Goal: Task Accomplishment & Management: Use online tool/utility

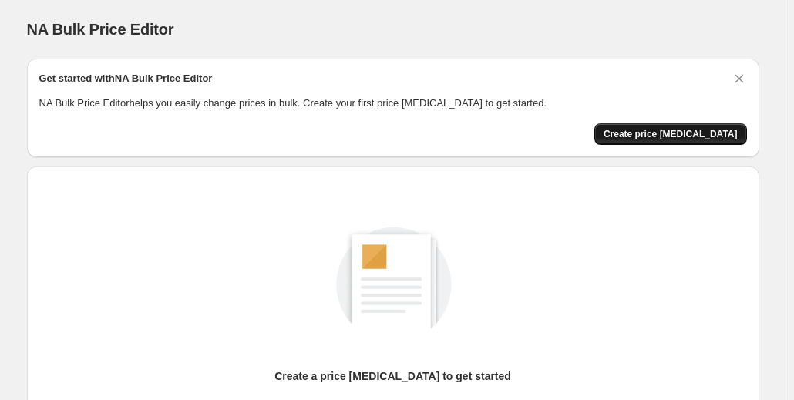
click at [687, 139] on button "Create price [MEDICAL_DATA]" at bounding box center [670, 134] width 153 height 22
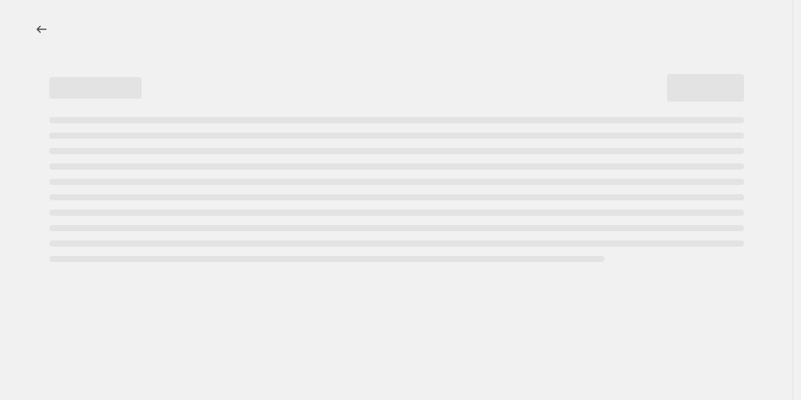
select select "percentage"
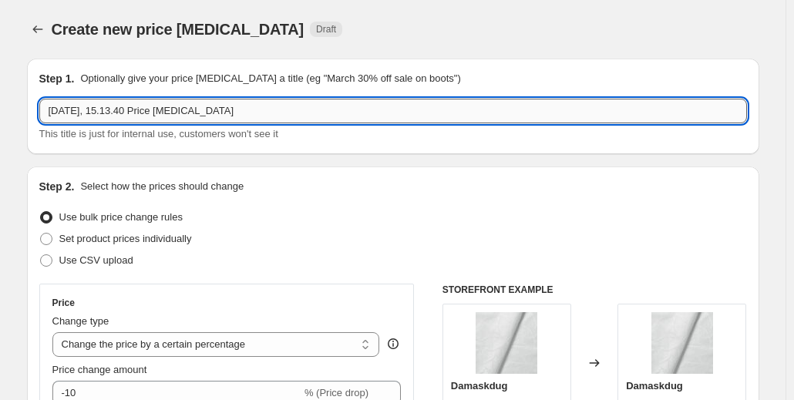
click at [111, 110] on input "25. sep. 2025, 15.13.40 Price change job" at bounding box center [392, 111] width 707 height 25
drag, startPoint x: 265, startPoint y: 110, endPoint x: -2, endPoint y: 82, distance: 268.8
click at [0, 82] on html "Home Settings Plans Skip to content Create new price change job. This page is r…" at bounding box center [397, 200] width 794 height 400
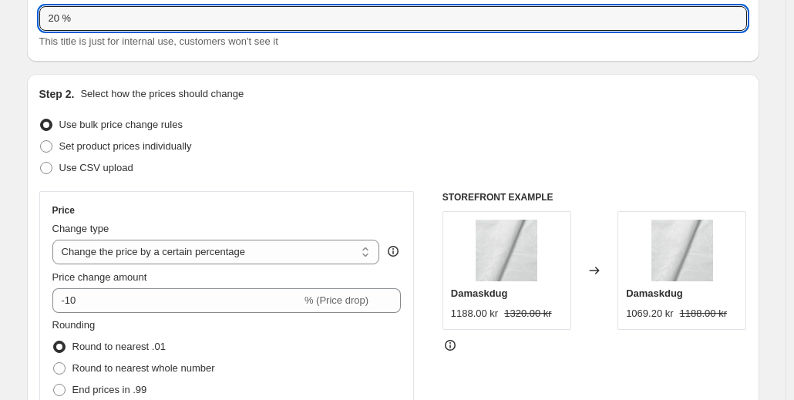
scroll to position [154, 0]
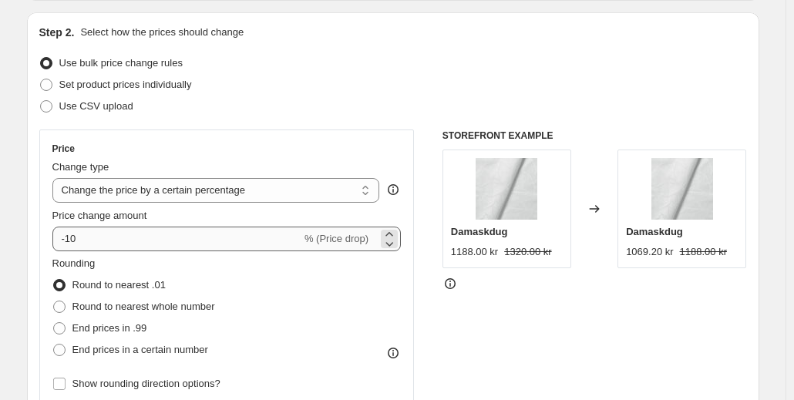
type input "20 %"
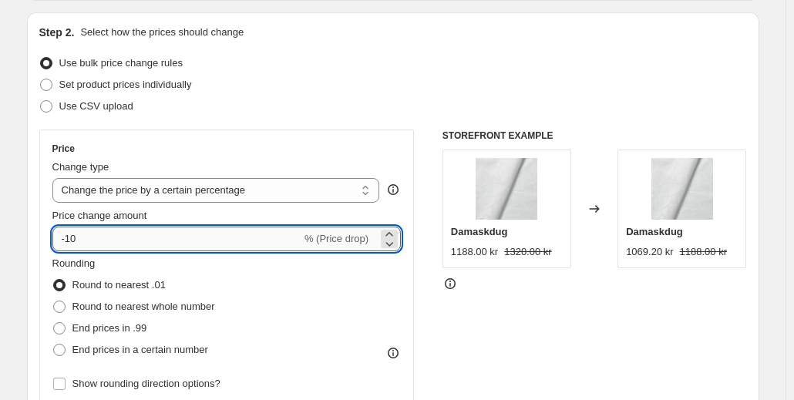
click at [94, 240] on input "-10" at bounding box center [176, 239] width 249 height 25
type input "-1"
type input "-20"
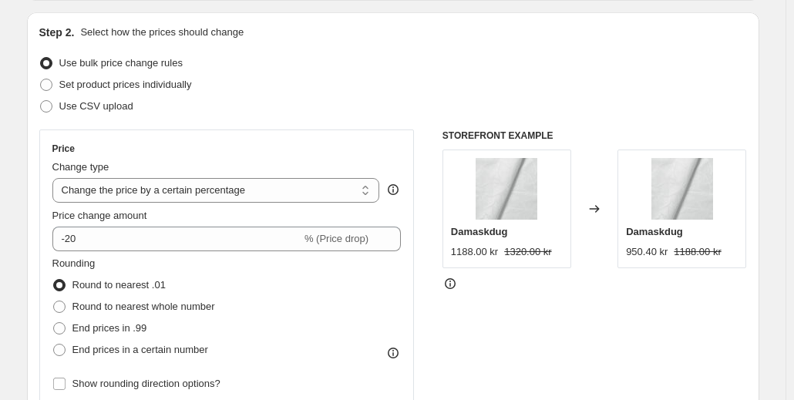
click at [361, 300] on div "Rounding Round to nearest .01 Round to nearest whole number End prices in .99 E…" at bounding box center [226, 308] width 349 height 105
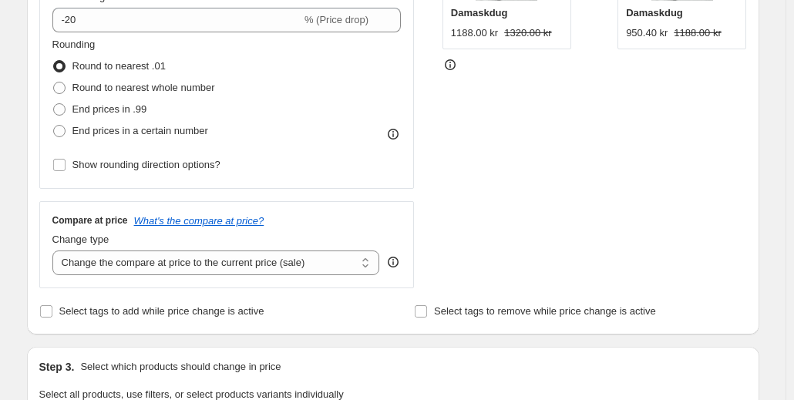
scroll to position [385, 0]
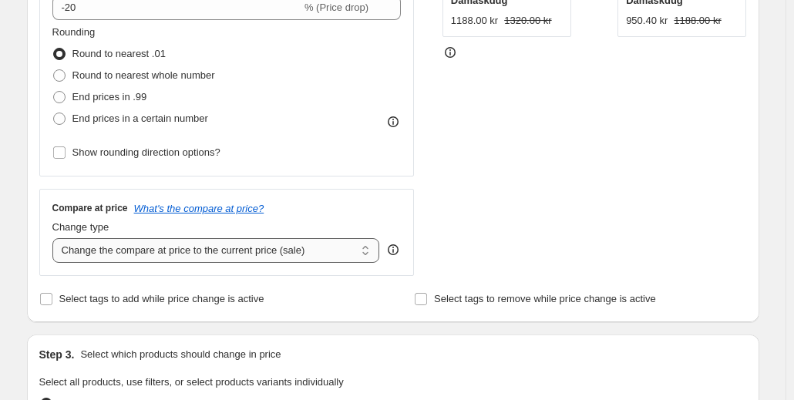
click at [124, 252] on select "Change the compare at price to the current price (sale) Change the compare at p…" at bounding box center [215, 250] width 327 height 25
click at [127, 248] on select "Change the compare at price to the current price (sale) Change the compare at p…" at bounding box center [215, 250] width 327 height 25
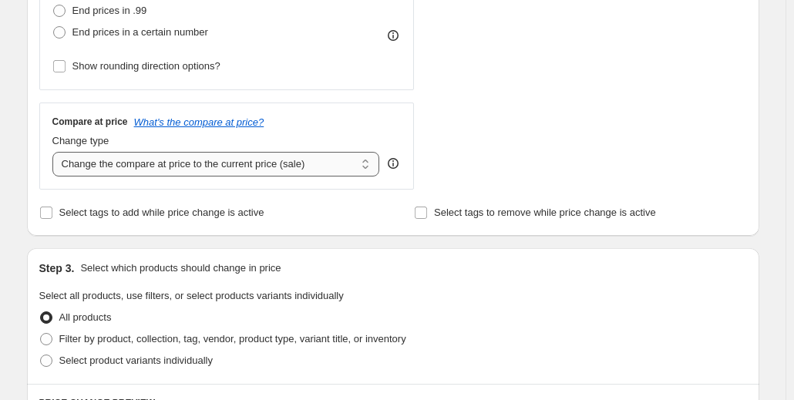
scroll to position [539, 0]
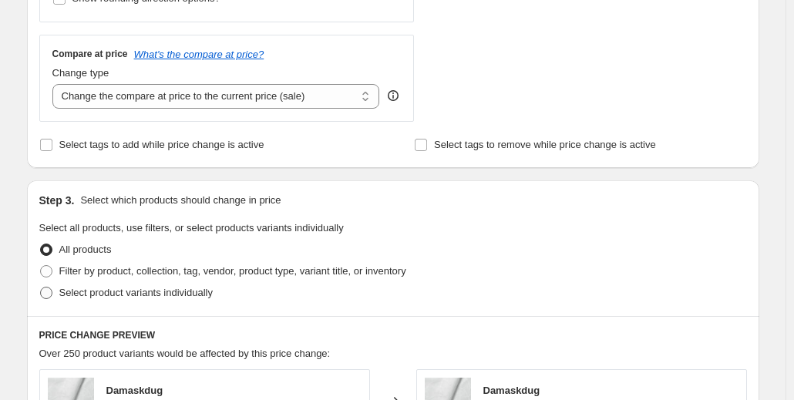
click at [53, 290] on span at bounding box center [46, 293] width 14 height 14
click at [41, 287] on input "Select product variants individually" at bounding box center [40, 287] width 1 height 1
radio input "true"
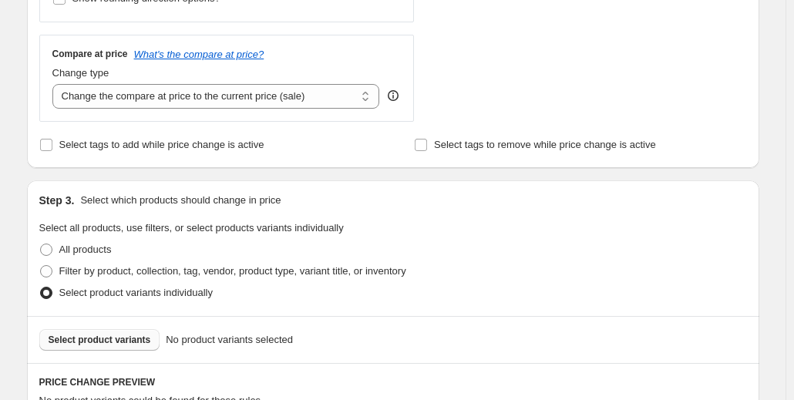
click at [135, 339] on span "Select product variants" at bounding box center [100, 340] width 102 height 12
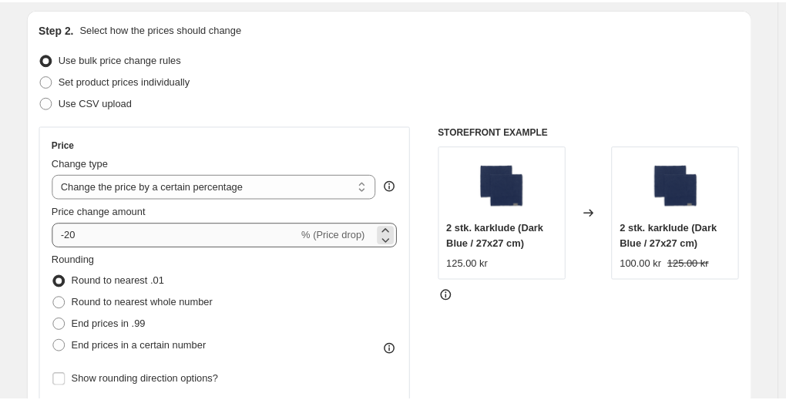
scroll to position [77, 0]
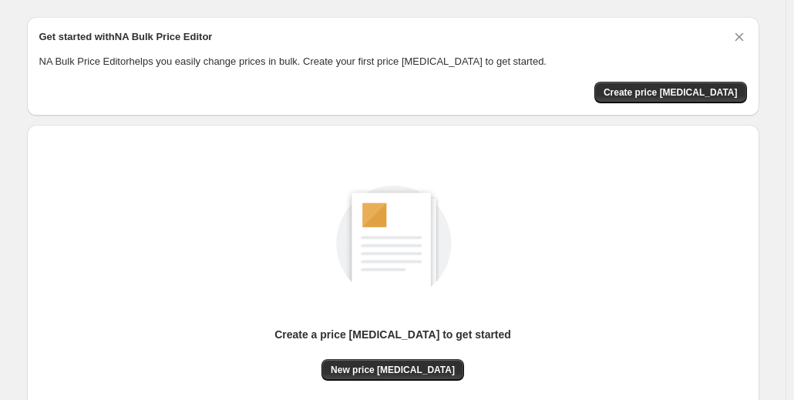
scroll to position [77, 0]
